Goal: Obtain resource: Download file/media

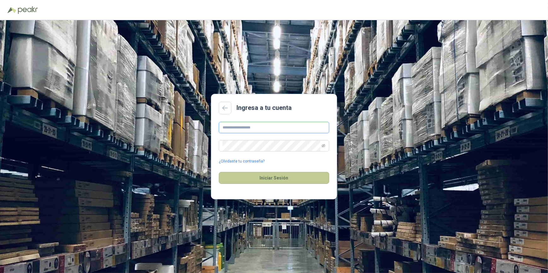
type input "**********"
click at [276, 180] on button "Iniciar Sesión" at bounding box center [274, 178] width 110 height 12
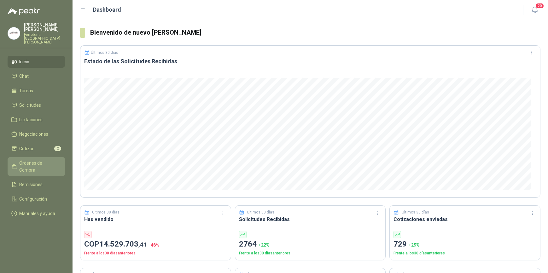
click at [42, 160] on span "Órdenes de Compra" at bounding box center [39, 167] width 39 height 14
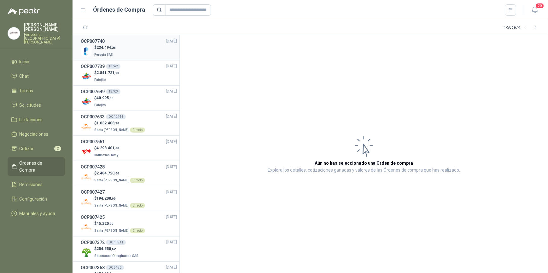
click at [121, 49] on div "$ 234.494 ,26 Perugia SAS" at bounding box center [129, 51] width 96 height 13
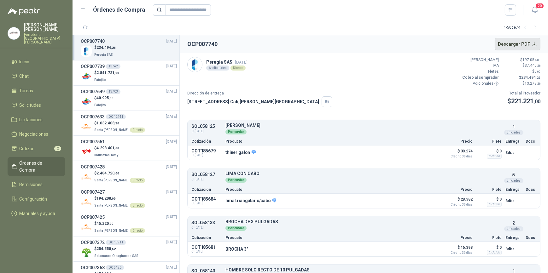
click at [513, 43] on button "Descargar PDF" at bounding box center [517, 44] width 46 height 13
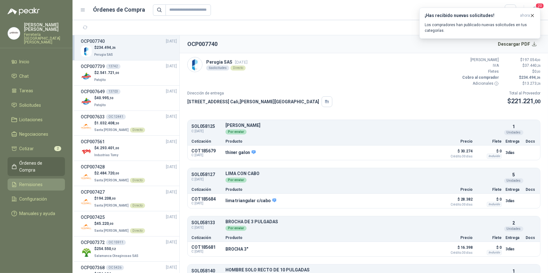
click at [38, 181] on span "Remisiones" at bounding box center [31, 184] width 23 height 7
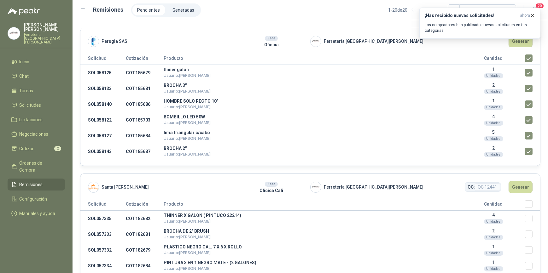
click at [517, 39] on div "¡Has recibido nuevas solicitudes! ahora Los compradores han publicado nuevas so…" at bounding box center [479, 23] width 121 height 31
click at [533, 14] on icon "button" at bounding box center [531, 15] width 5 height 5
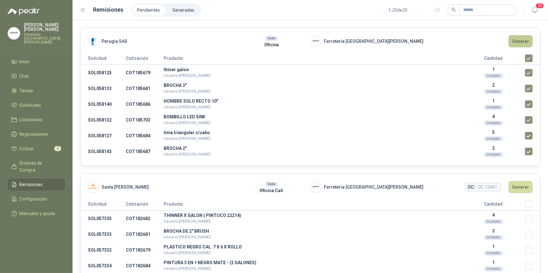
click at [514, 40] on button "Generar" at bounding box center [520, 41] width 24 height 12
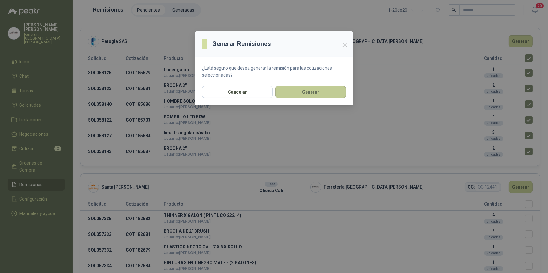
click at [309, 90] on button "Generar" at bounding box center [310, 92] width 71 height 12
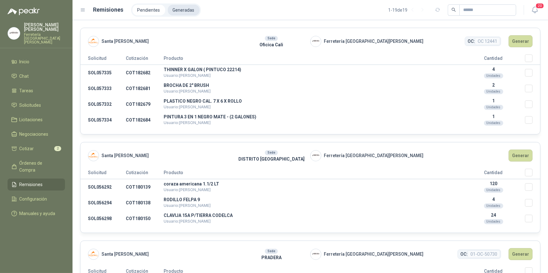
click at [179, 9] on li "Generadas" at bounding box center [184, 10] width 32 height 11
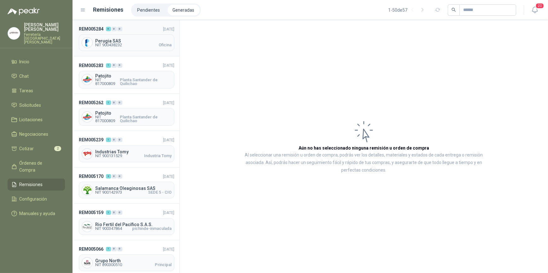
click at [129, 40] on span "Perugia SAS" at bounding box center [133, 41] width 76 height 4
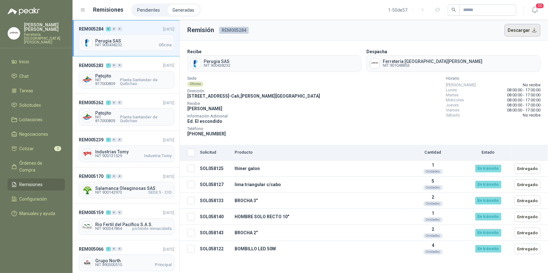
click at [529, 28] on button "Descargar" at bounding box center [522, 30] width 36 height 13
click at [46, 160] on span "Órdenes de Compra" at bounding box center [39, 167] width 39 height 14
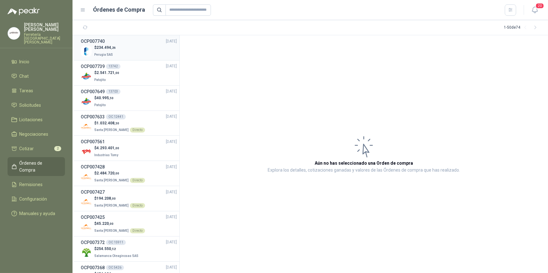
click at [144, 56] on div "$ 234.494 ,26 Perugia SAS" at bounding box center [129, 51] width 96 height 13
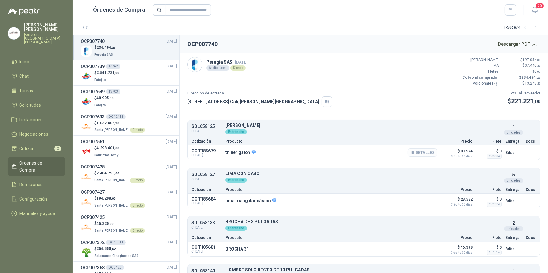
click at [420, 152] on button "Detalles" at bounding box center [422, 152] width 30 height 9
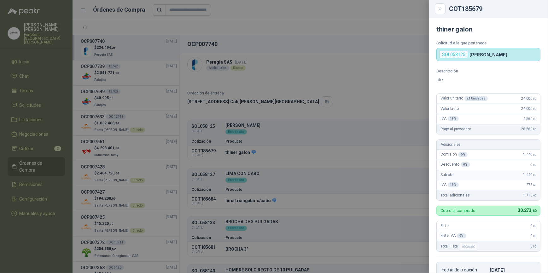
click at [326, 36] on div at bounding box center [274, 136] width 548 height 273
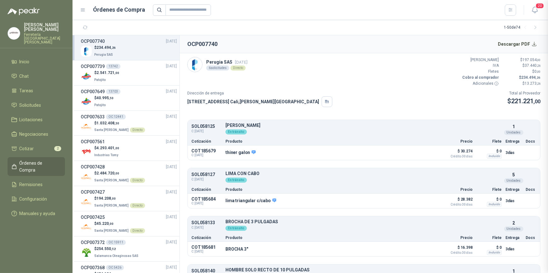
scroll to position [134, 0]
click at [415, 200] on button "Detalles" at bounding box center [422, 201] width 30 height 9
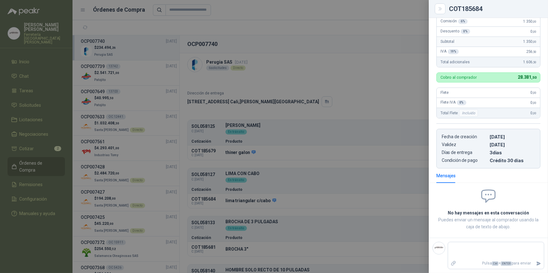
scroll to position [0, 0]
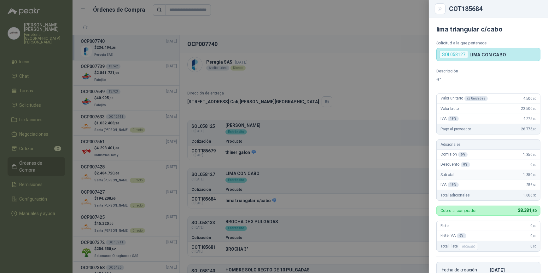
click at [306, 205] on div at bounding box center [274, 136] width 548 height 273
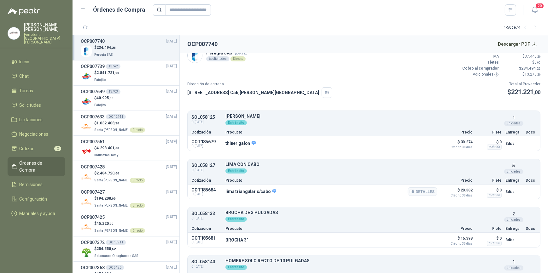
scroll to position [86, 0]
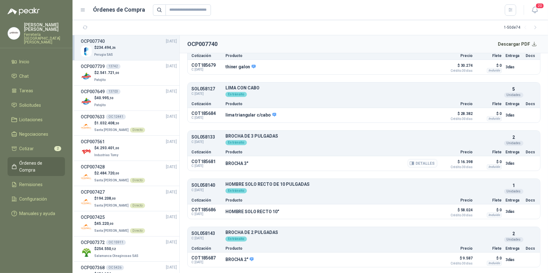
click at [417, 162] on button "Detalles" at bounding box center [422, 163] width 30 height 9
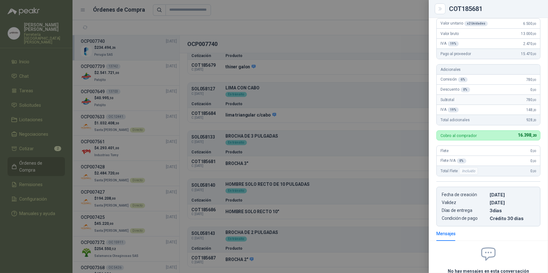
scroll to position [0, 0]
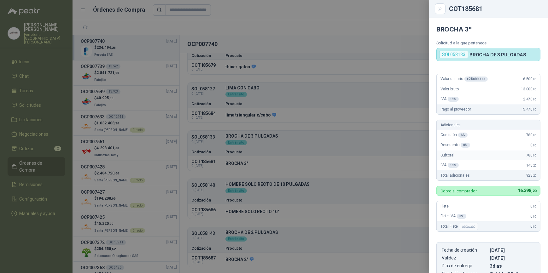
click at [306, 153] on div at bounding box center [274, 136] width 548 height 273
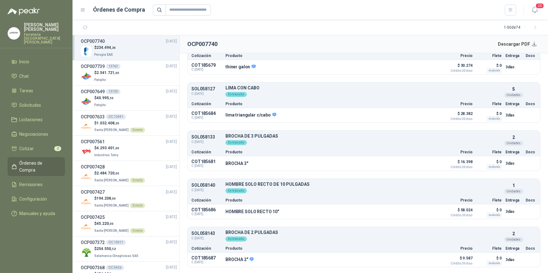
scroll to position [131, 0]
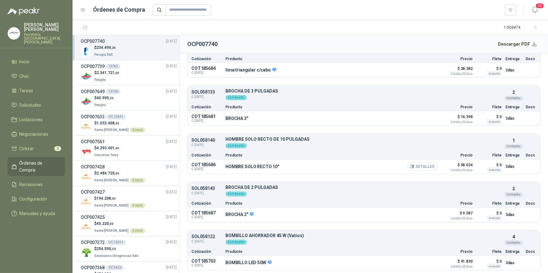
click at [420, 164] on button "Detalles" at bounding box center [422, 166] width 30 height 9
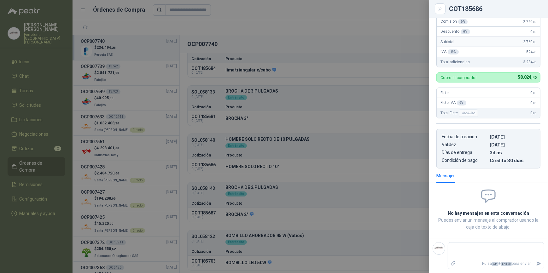
scroll to position [0, 0]
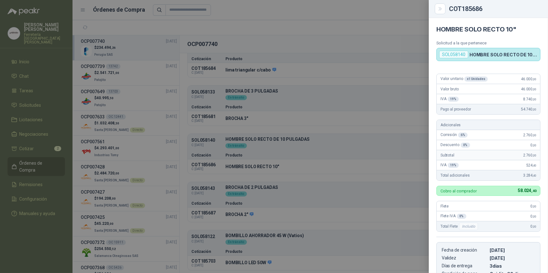
click at [340, 114] on div at bounding box center [274, 136] width 548 height 273
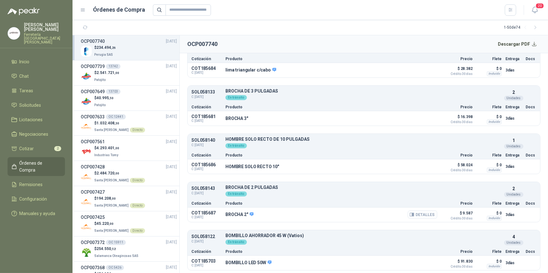
click at [422, 214] on button "Detalles" at bounding box center [422, 215] width 30 height 9
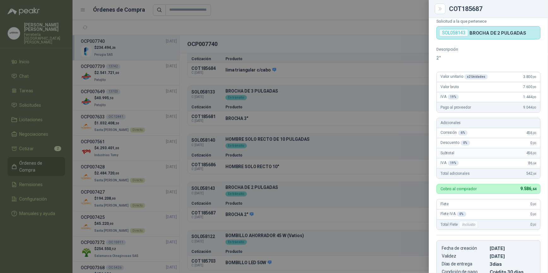
scroll to position [19, 0]
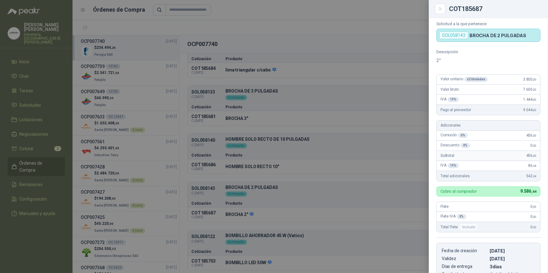
click at [337, 106] on div at bounding box center [274, 136] width 548 height 273
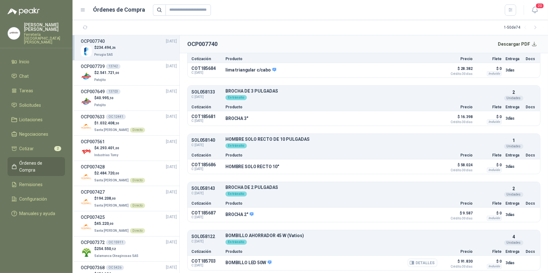
click at [419, 263] on button "Detalles" at bounding box center [422, 263] width 30 height 9
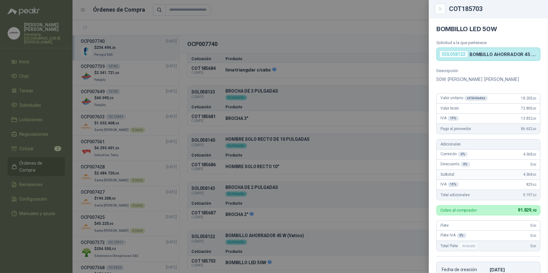
scroll to position [0, 0]
